Goal: Transaction & Acquisition: Purchase product/service

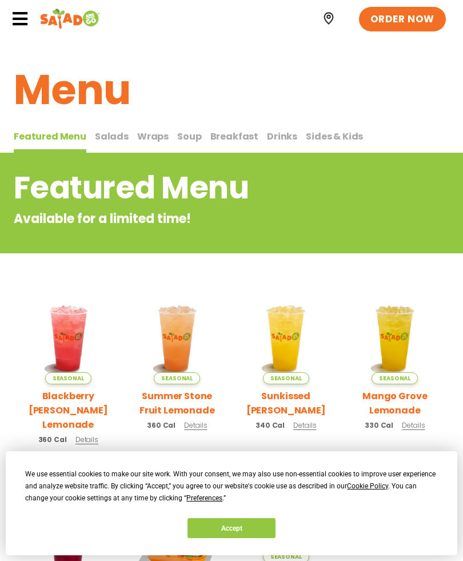
click at [225, 141] on span "Breakfast" at bounding box center [235, 136] width 49 height 13
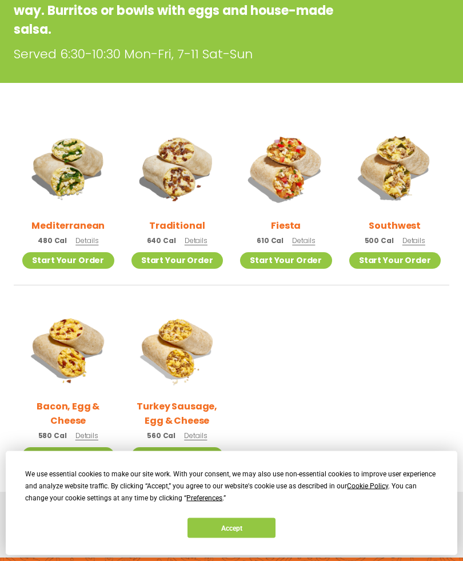
scroll to position [227, 0]
click at [182, 168] on img at bounding box center [178, 168] width 92 height 92
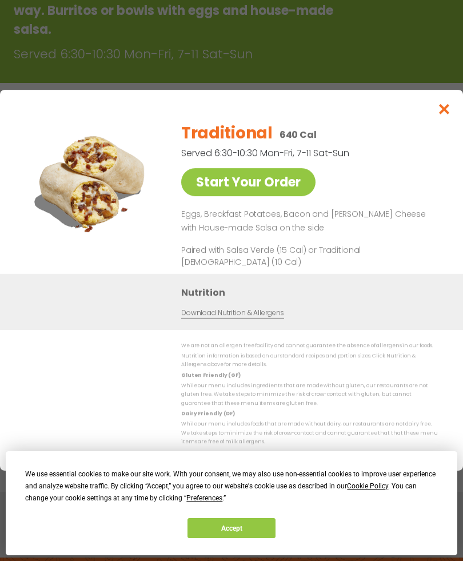
click at [394, 181] on div "Traditional 640 Cal Served 6:30-10:30 Mon-Fri, 7-11 Sat-Sun Start Your Order Eg…" at bounding box center [310, 193] width 259 height 161
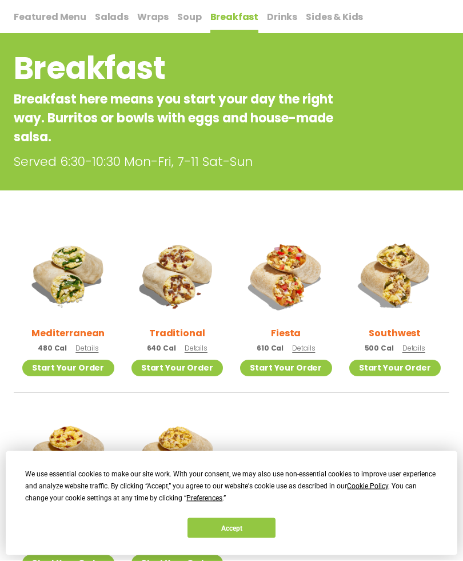
scroll to position [120, 0]
click at [58, 289] on img at bounding box center [68, 275] width 92 height 92
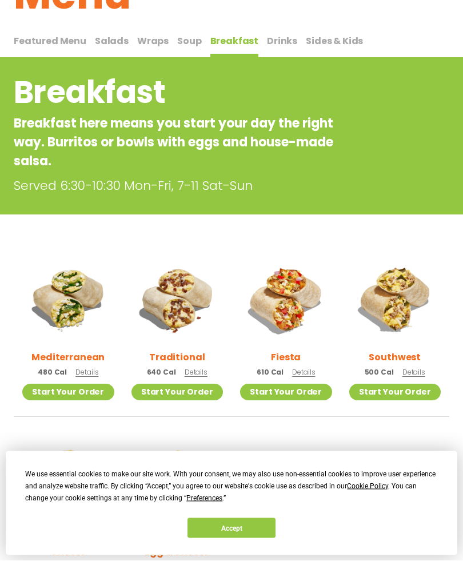
scroll to position [97, 0]
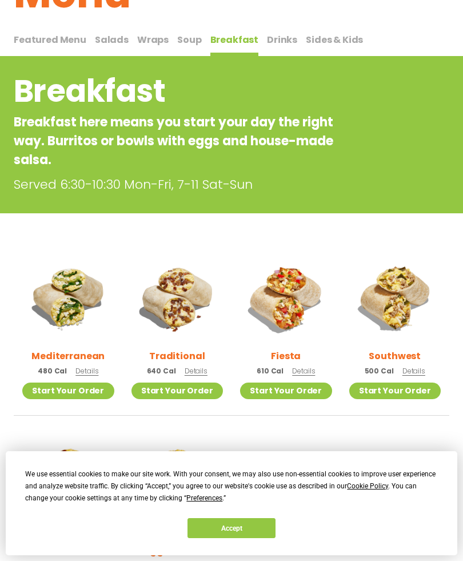
click at [284, 308] on img at bounding box center [286, 298] width 92 height 92
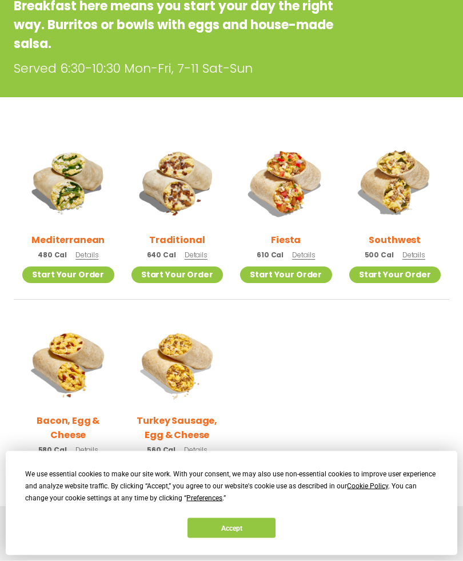
scroll to position [213, 0]
click at [401, 188] on img at bounding box center [396, 182] width 92 height 92
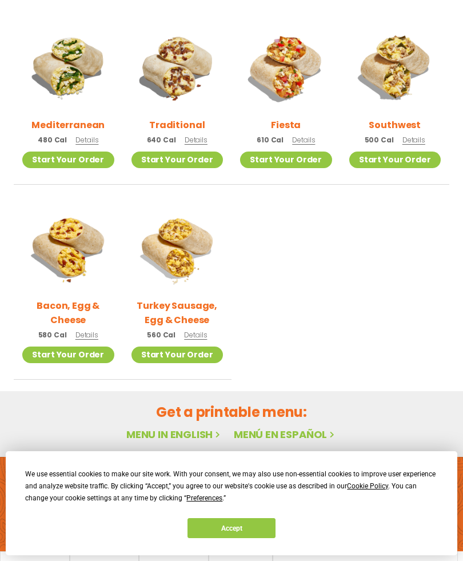
scroll to position [365, 0]
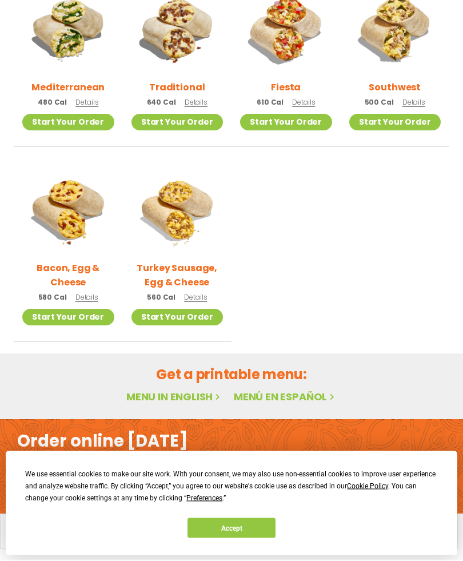
click at [170, 396] on link "Menu in English" at bounding box center [174, 397] width 96 height 14
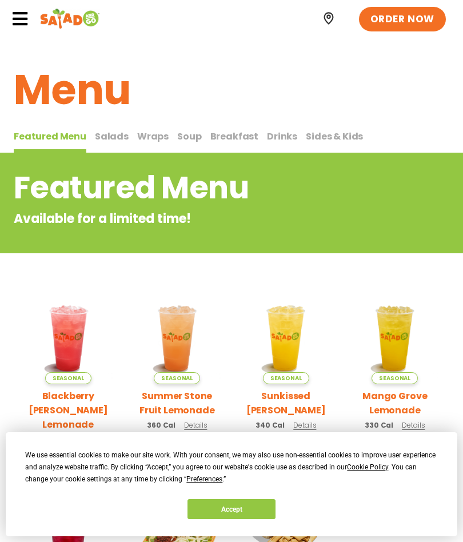
click at [145, 138] on span "Wraps" at bounding box center [152, 136] width 31 height 13
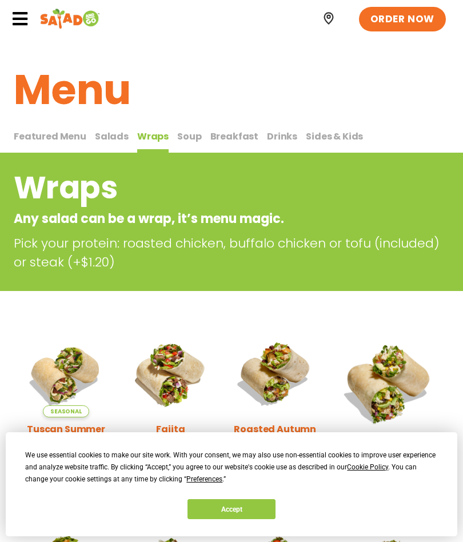
click at [223, 138] on span "Breakfast" at bounding box center [235, 136] width 49 height 13
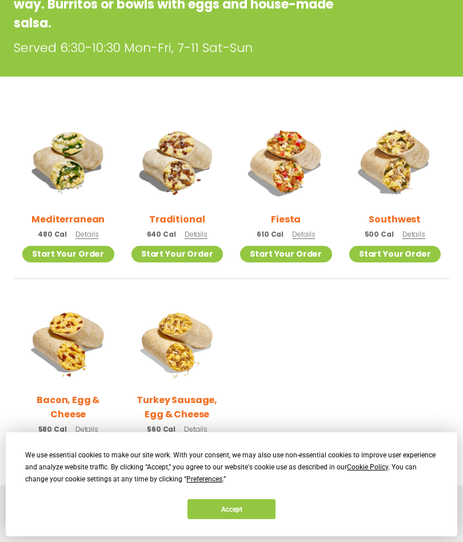
scroll to position [232, 0]
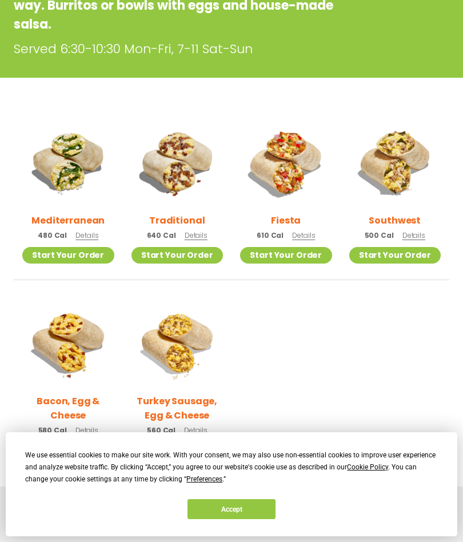
click at [77, 351] on img at bounding box center [68, 343] width 92 height 92
click at [181, 195] on img at bounding box center [178, 163] width 92 height 92
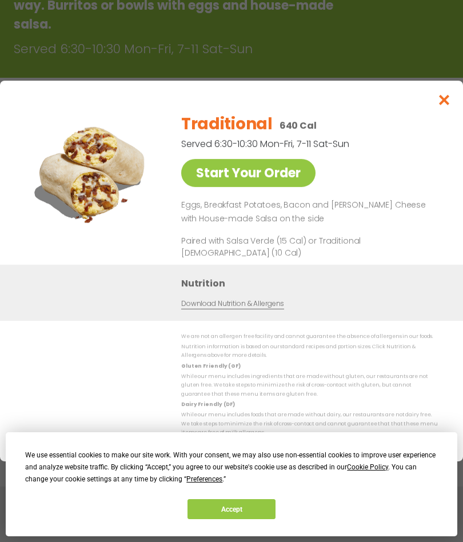
click at [264, 187] on link "Start Your Order" at bounding box center [248, 173] width 134 height 28
